Goal: Task Accomplishment & Management: Use online tool/utility

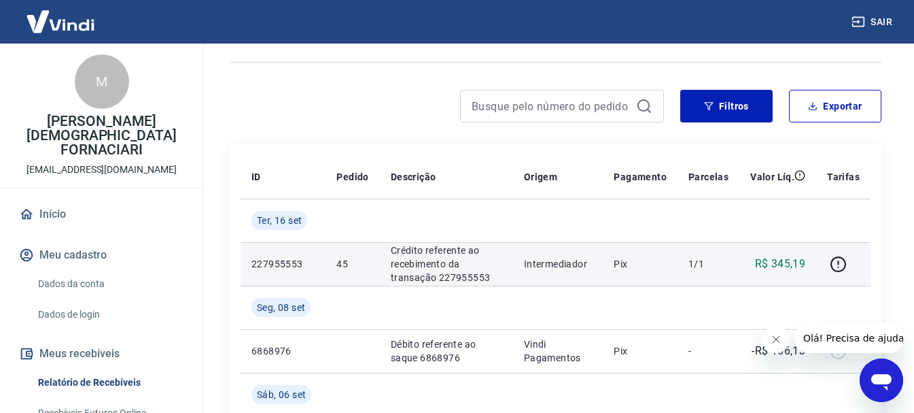
scroll to position [204, 0]
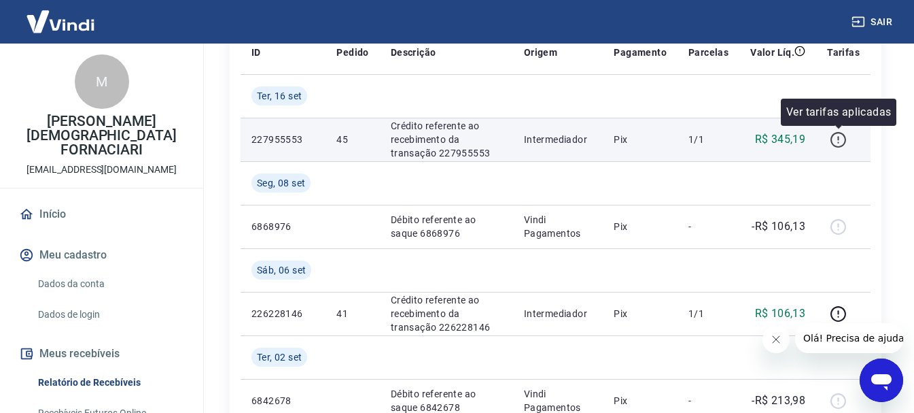
click at [841, 143] on icon "button" at bounding box center [838, 139] width 17 height 17
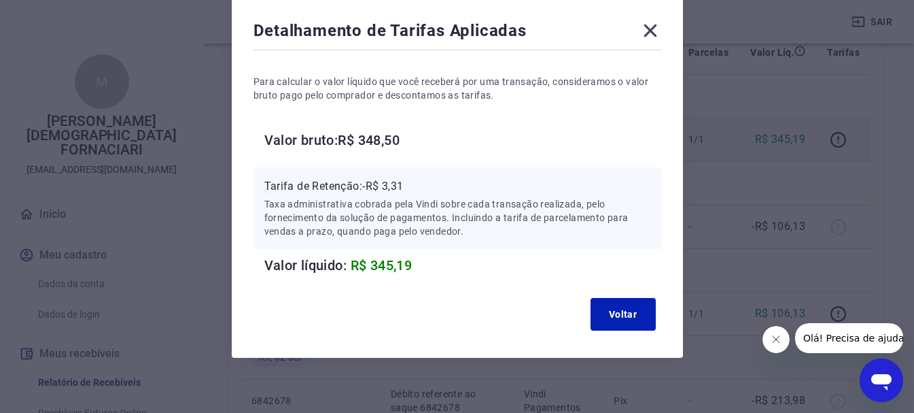
scroll to position [68, 0]
click at [646, 30] on icon at bounding box center [651, 30] width 22 height 22
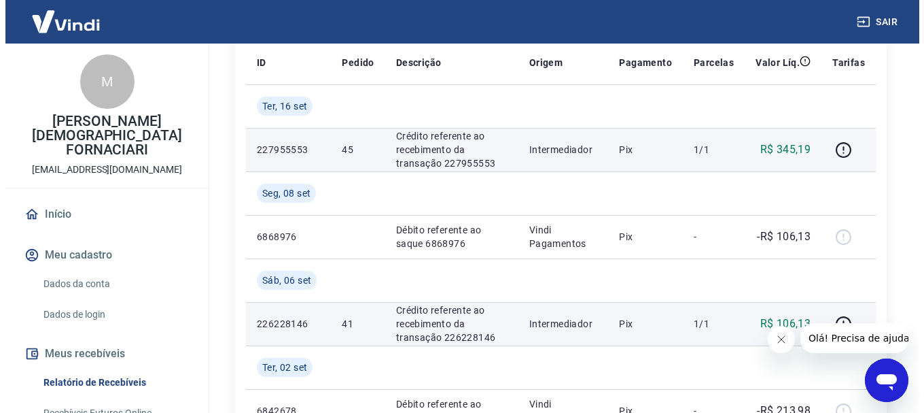
scroll to position [0, 0]
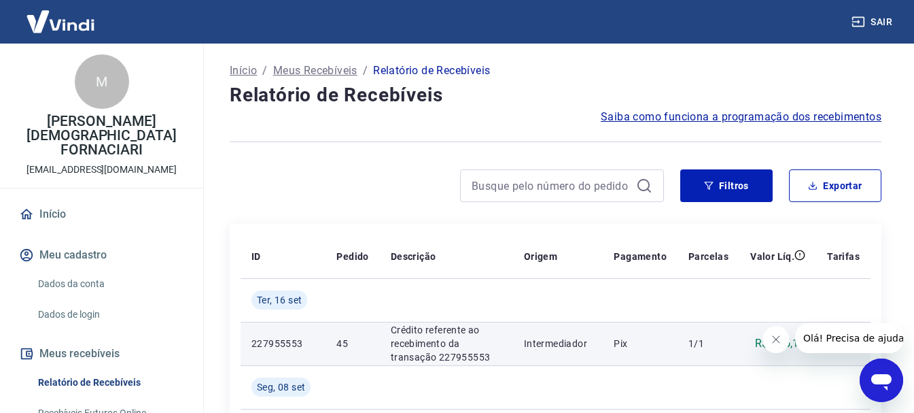
click at [688, 118] on span "Saiba como funciona a programação dos recebimentos" at bounding box center [741, 117] width 281 height 16
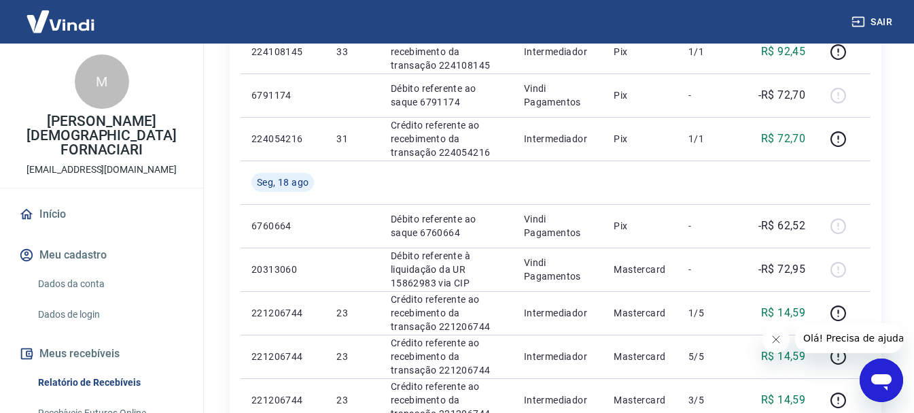
scroll to position [952, 0]
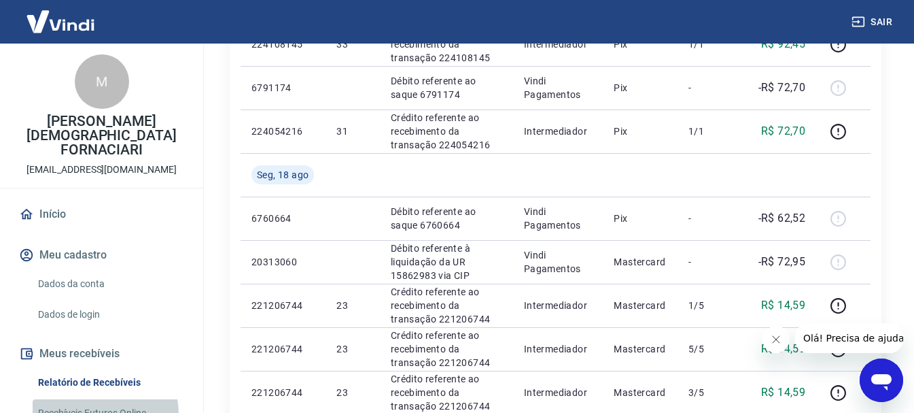
click at [103, 400] on link "Recebíveis Futuros Online" at bounding box center [110, 413] width 154 height 28
